Goal: Task Accomplishment & Management: Complete application form

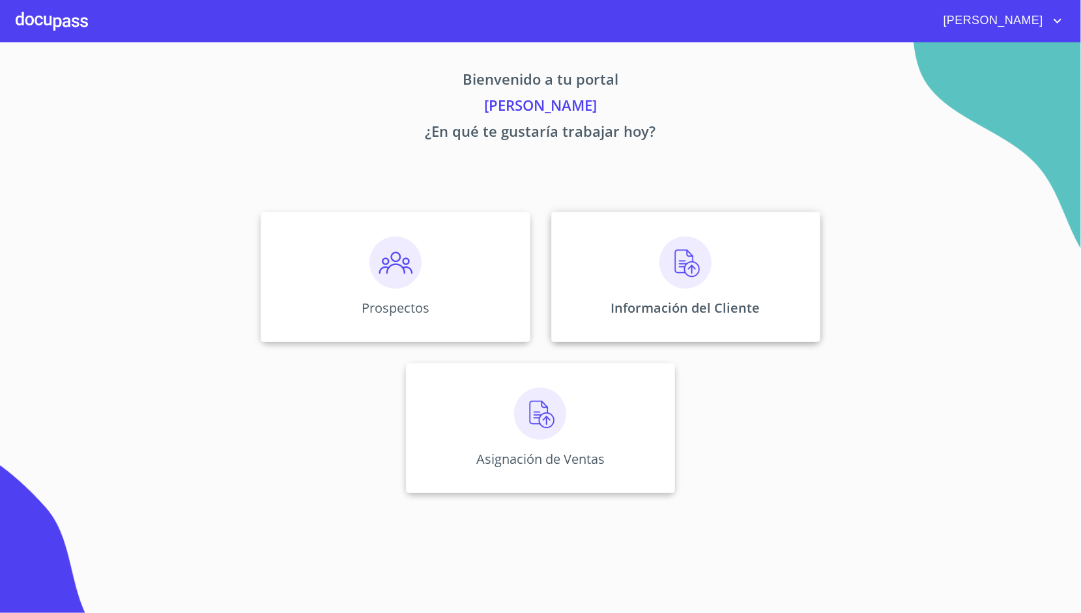
click at [597, 267] on div "Información del Cliente" at bounding box center [685, 277] width 269 height 130
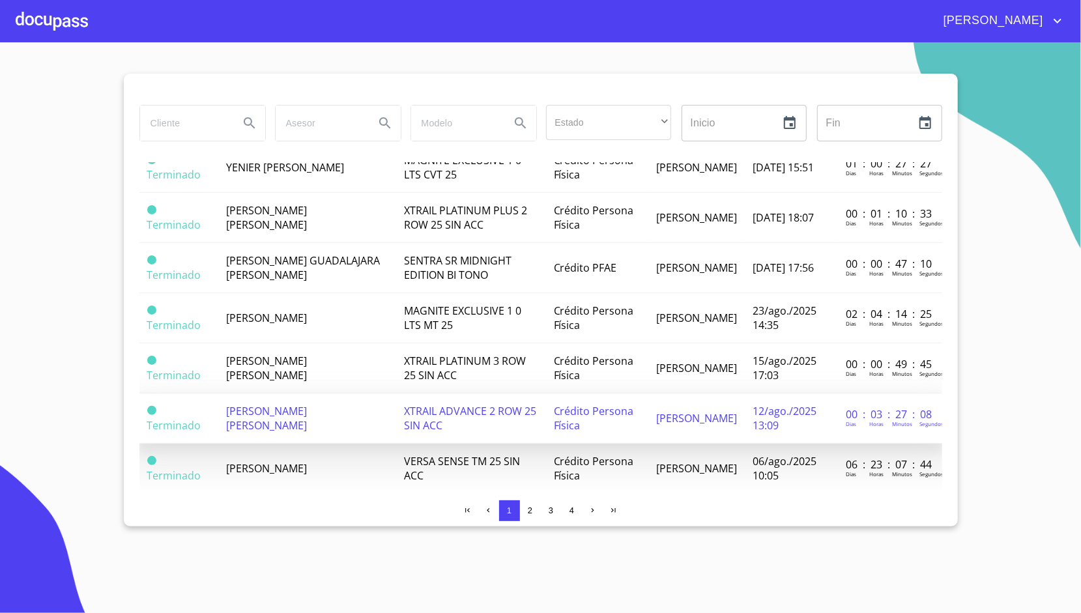
scroll to position [923, 0]
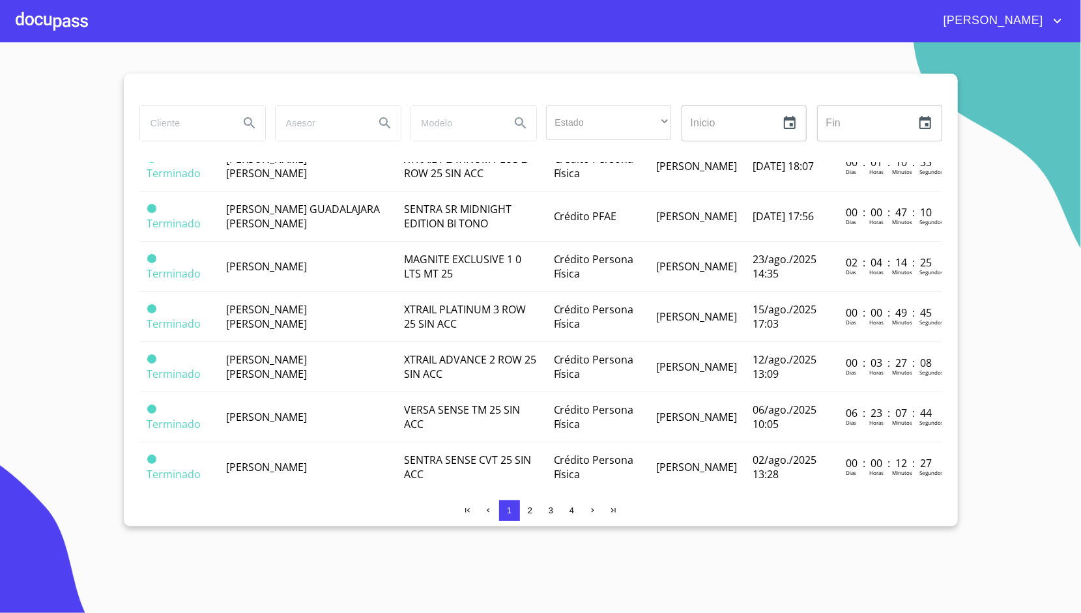
click at [51, 16] on div at bounding box center [52, 21] width 72 height 42
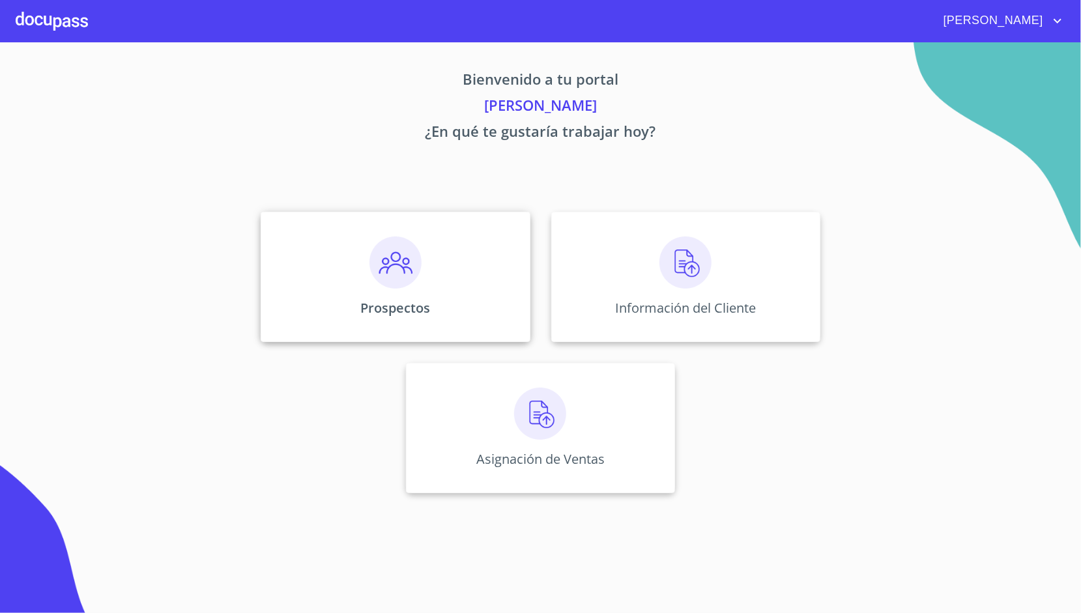
click at [345, 280] on div "Prospectos" at bounding box center [395, 277] width 269 height 130
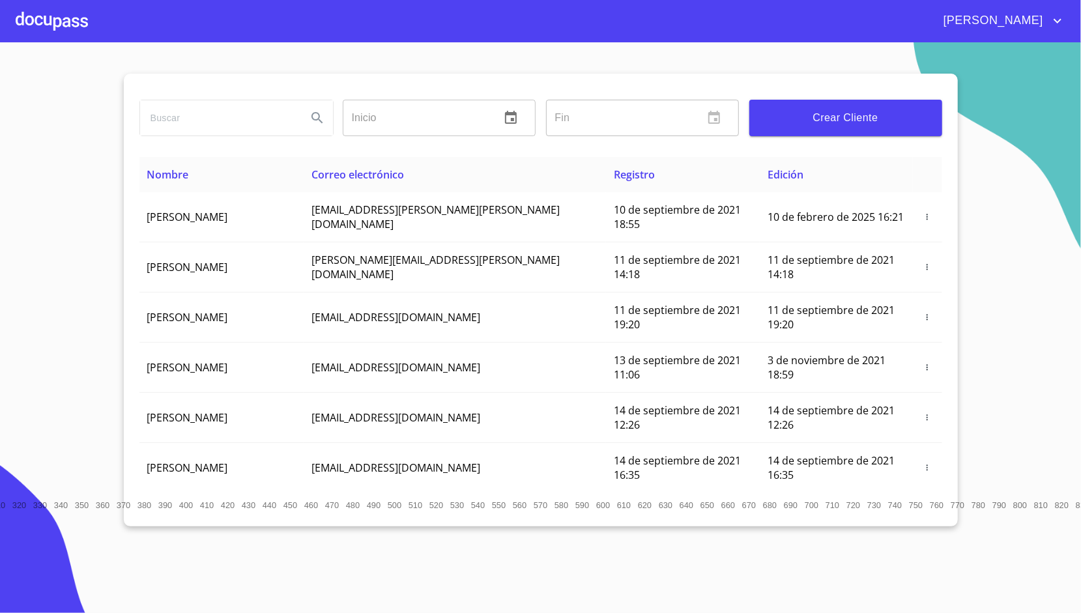
click at [253, 130] on input "search" at bounding box center [218, 117] width 156 height 35
type input "[PERSON_NAME]"
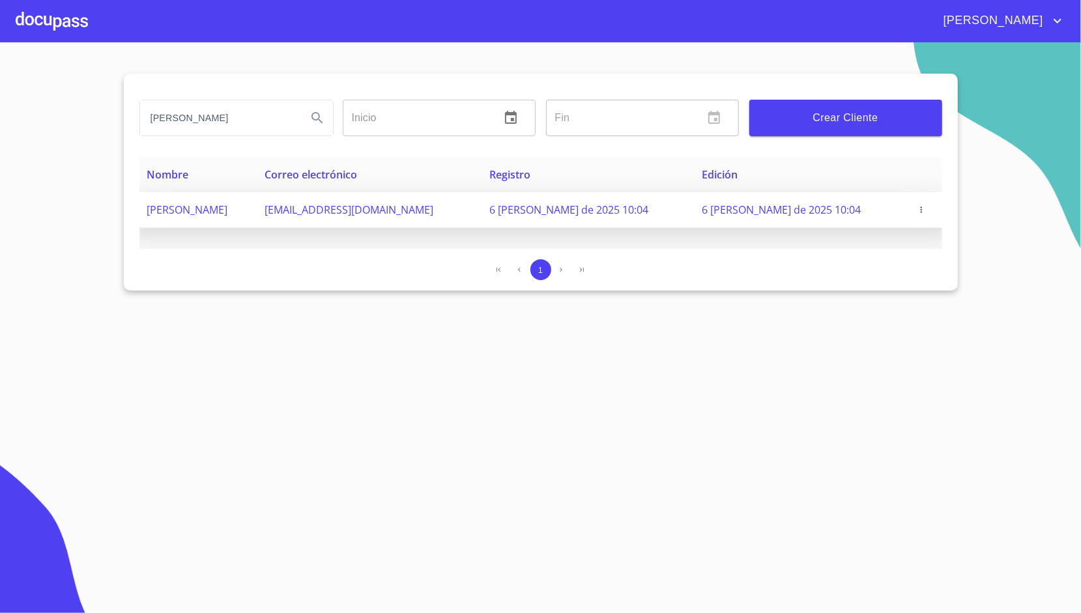
click at [920, 206] on icon "button" at bounding box center [921, 209] width 9 height 9
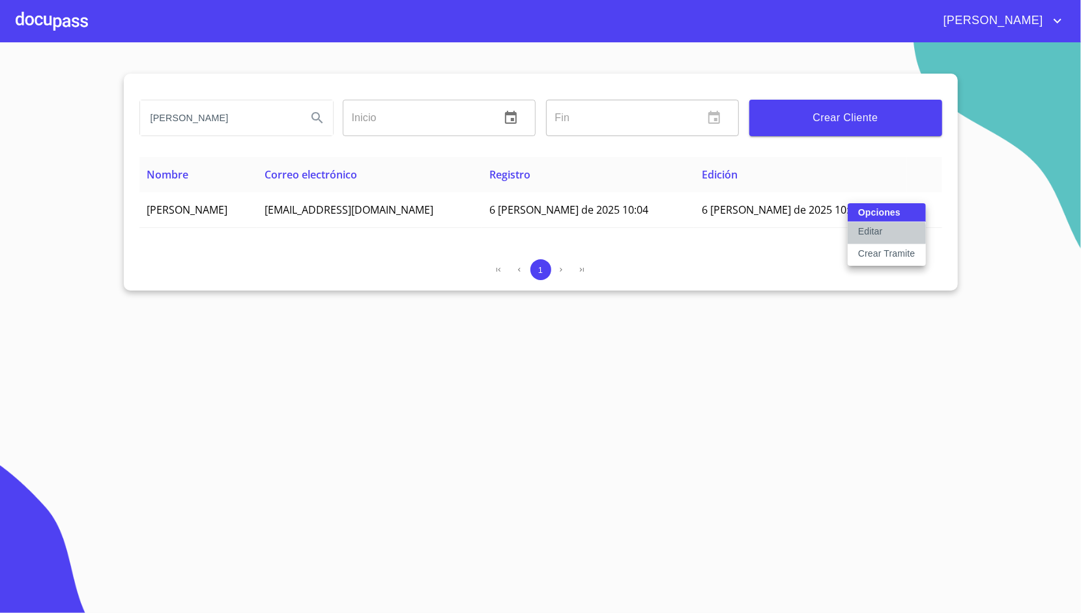
click at [882, 235] on button "Editar" at bounding box center [886, 233] width 78 height 22
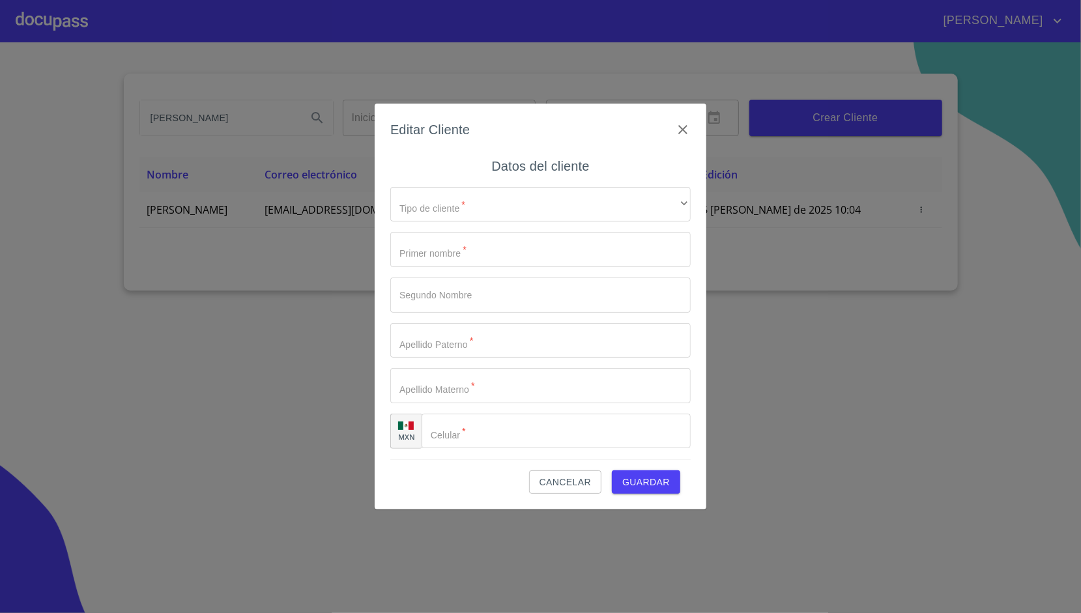
type input "[PERSON_NAME]"
type input "[PHONE_NUMBER]"
click at [645, 485] on span "Guardar" at bounding box center [646, 482] width 48 height 16
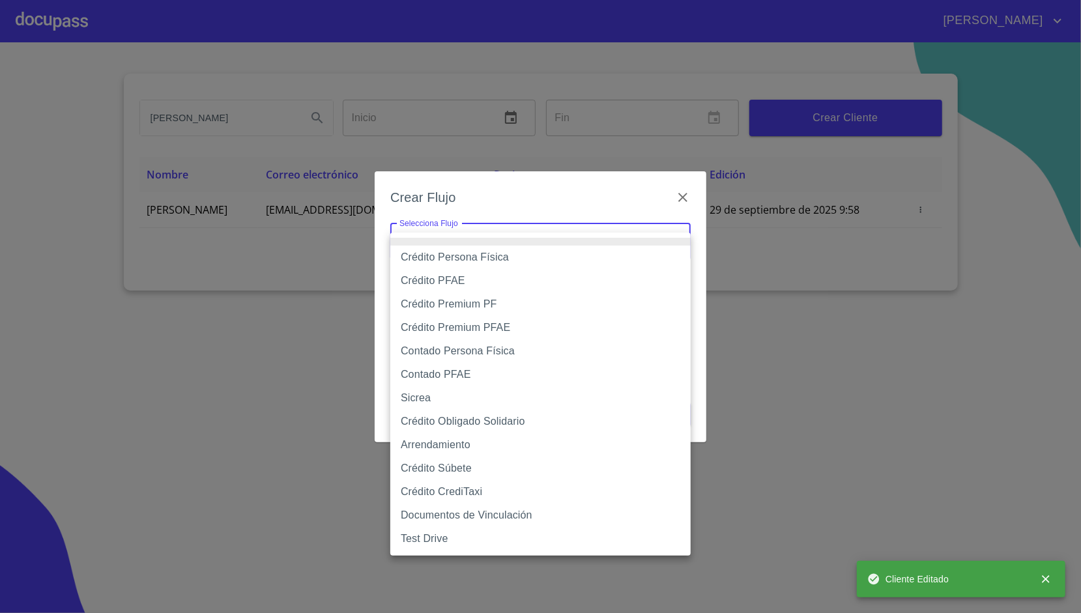
click at [490, 254] on body "[PERSON_NAME] [PERSON_NAME] Inicio ​ Fin ​ Crear Cliente Nombre Correo electrón…" at bounding box center [540, 306] width 1081 height 613
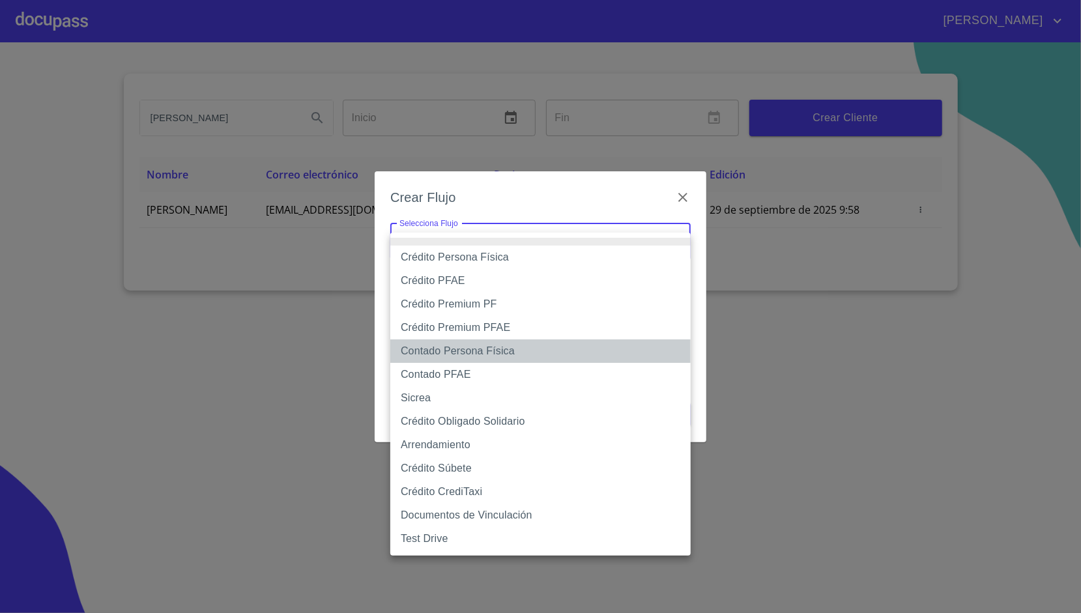
click at [494, 343] on li "Contado Persona Física" at bounding box center [540, 350] width 300 height 23
type input "60bf975b0d9865ccc2471536"
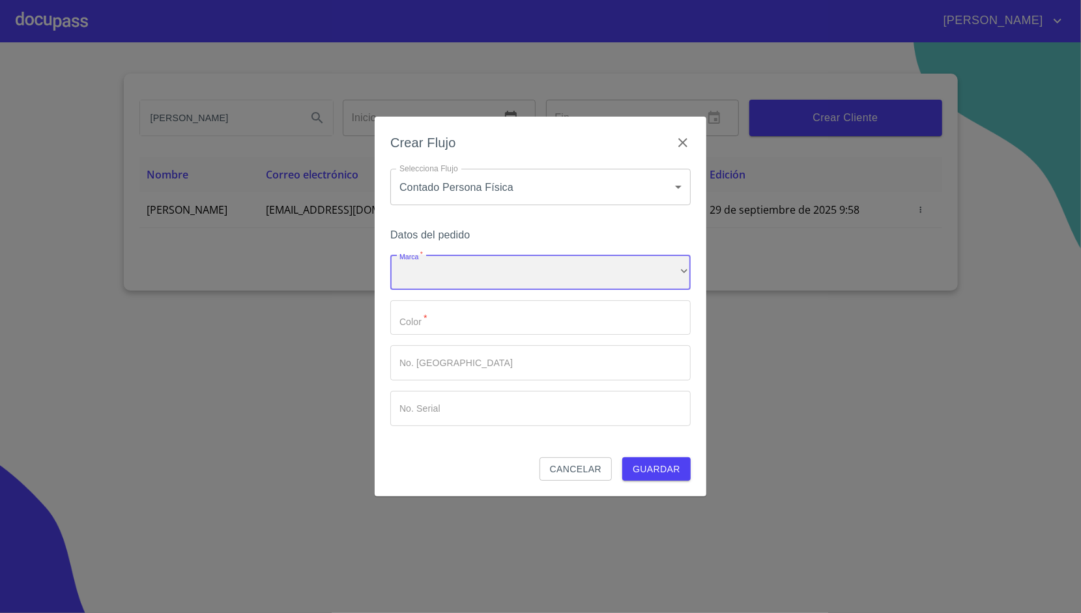
click at [473, 274] on div "​" at bounding box center [540, 272] width 300 height 35
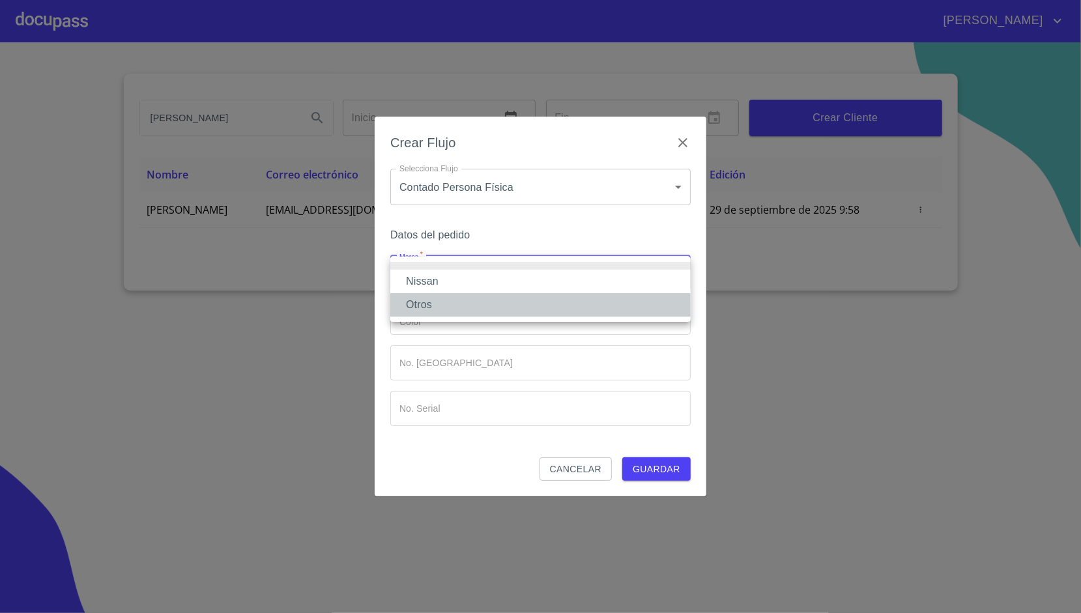
click at [448, 293] on li "Otros" at bounding box center [540, 304] width 300 height 23
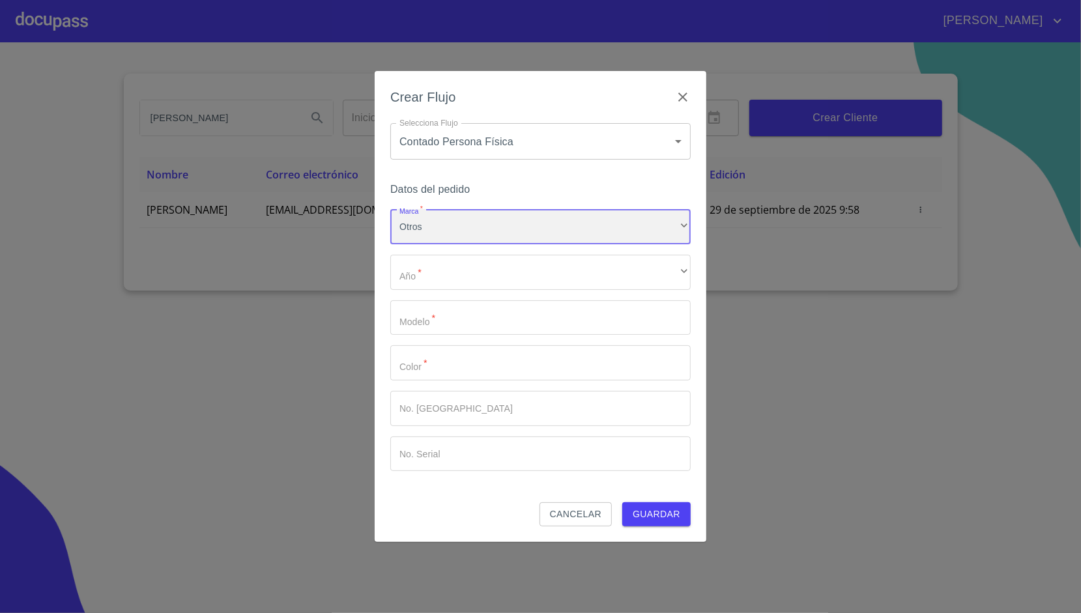
drag, startPoint x: 463, startPoint y: 235, endPoint x: 421, endPoint y: 211, distance: 47.8
click at [421, 211] on div "Otros" at bounding box center [540, 226] width 300 height 35
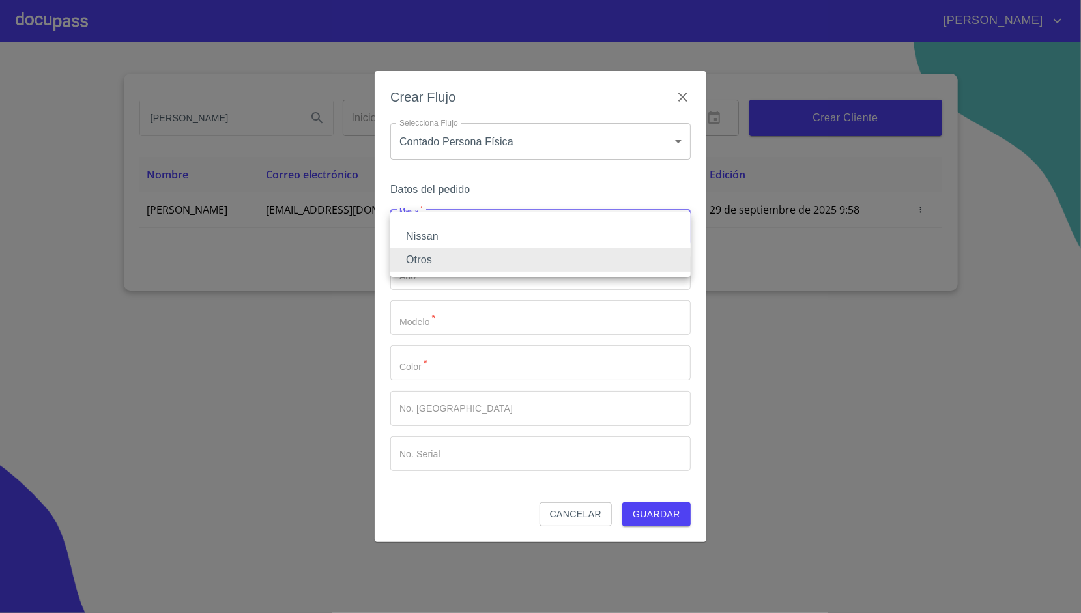
click at [421, 212] on ul "Nissan Otros" at bounding box center [540, 244] width 300 height 65
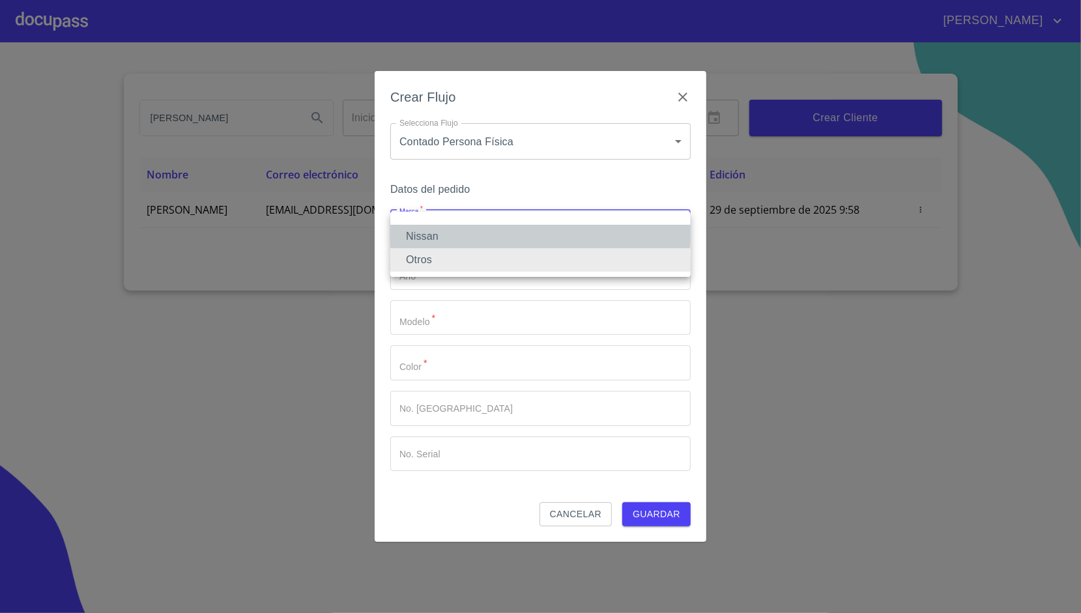
click at [421, 233] on li "Nissan" at bounding box center [540, 236] width 300 height 23
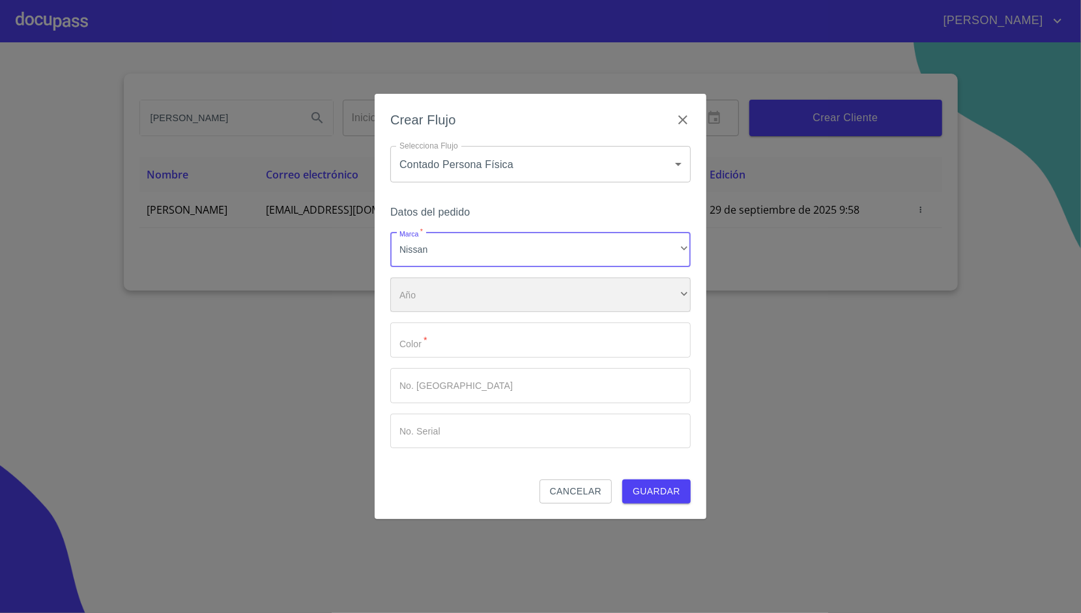
click at [439, 285] on div "​" at bounding box center [540, 295] width 300 height 35
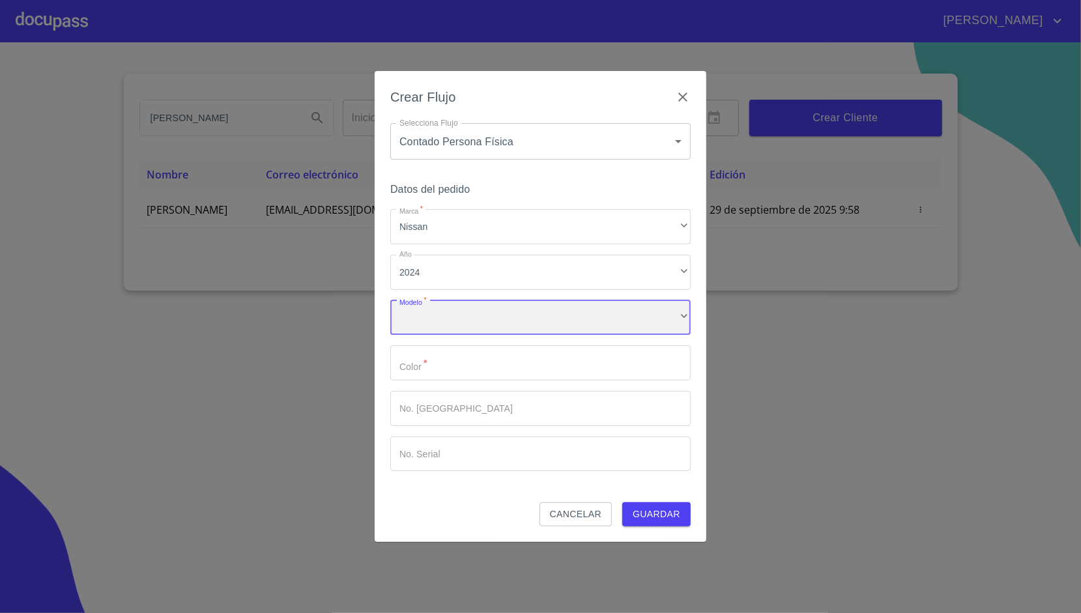
click at [443, 309] on div "​" at bounding box center [540, 317] width 300 height 35
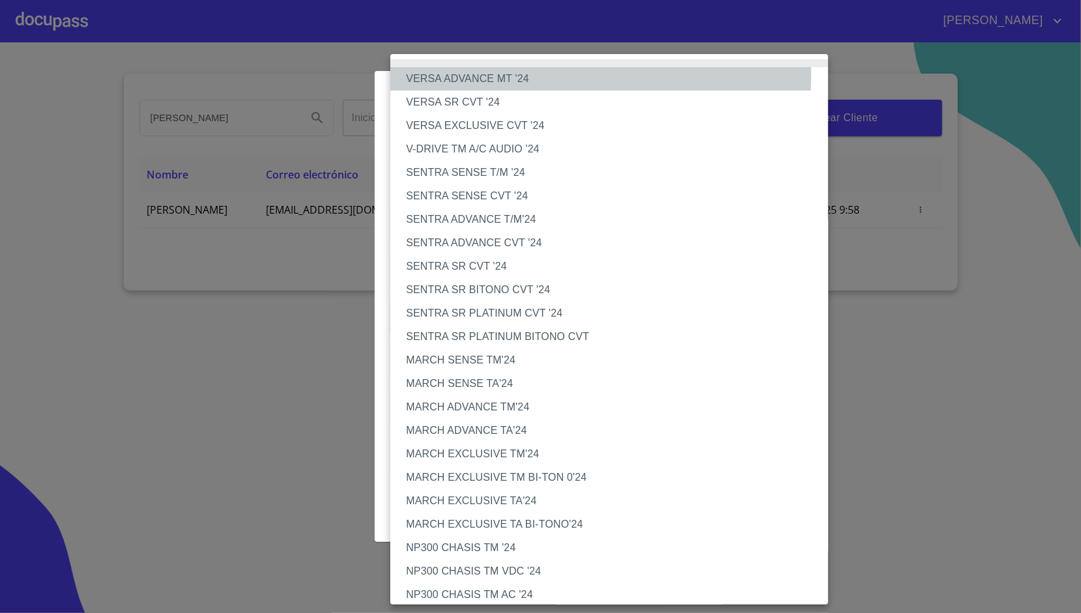
click at [511, 76] on li "VERSA ADVANCE MT '24" at bounding box center [614, 78] width 448 height 23
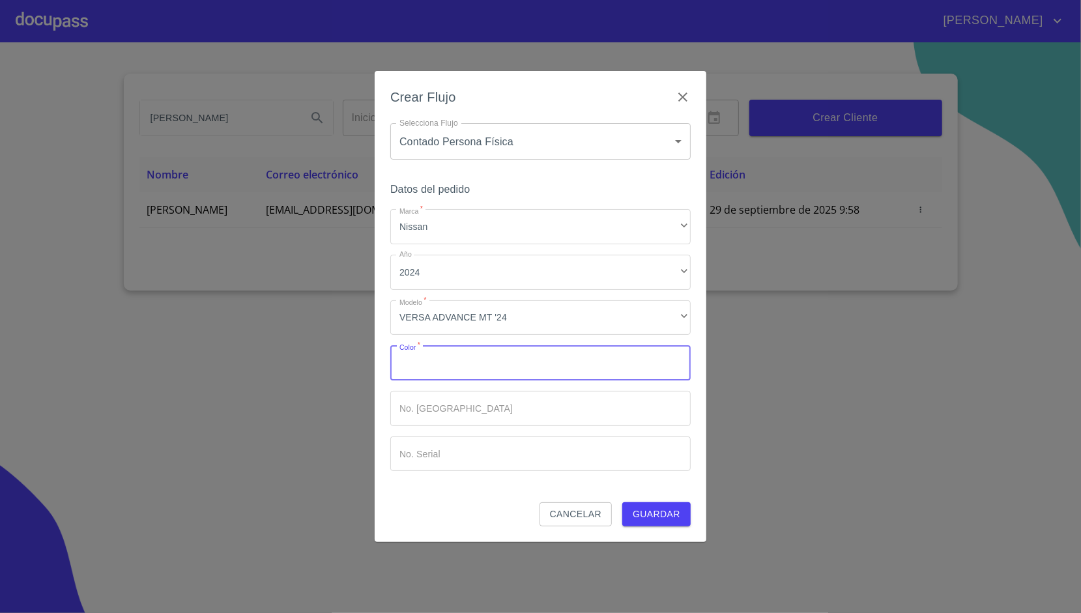
click at [463, 349] on input "Marca   *" at bounding box center [540, 362] width 300 height 35
type input "NARANJA"
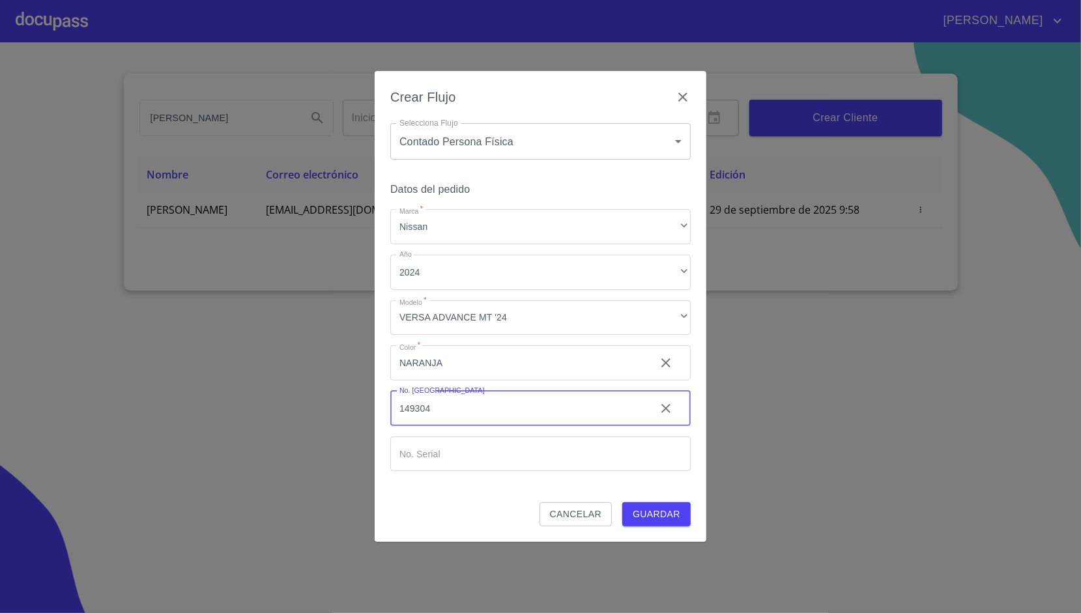
type input "149304"
click at [622, 502] on button "Guardar" at bounding box center [656, 514] width 68 height 24
